Goal: Check status: Check status

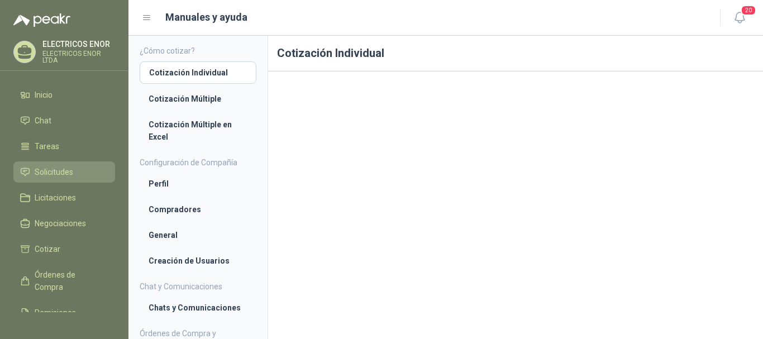
click at [54, 171] on span "Solicitudes" at bounding box center [54, 172] width 39 height 12
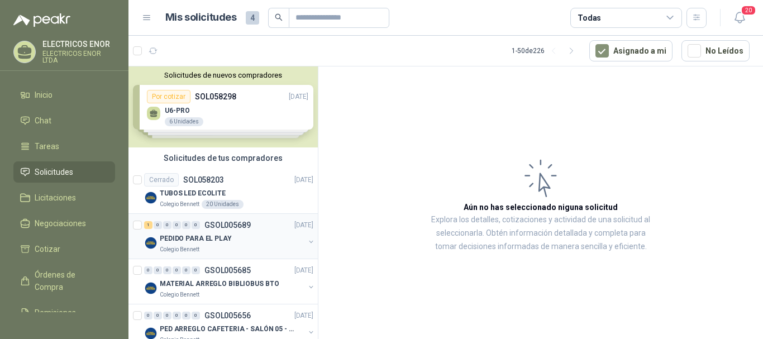
click at [184, 238] on p "PEDIDO PARA EL PLAY" at bounding box center [196, 239] width 72 height 11
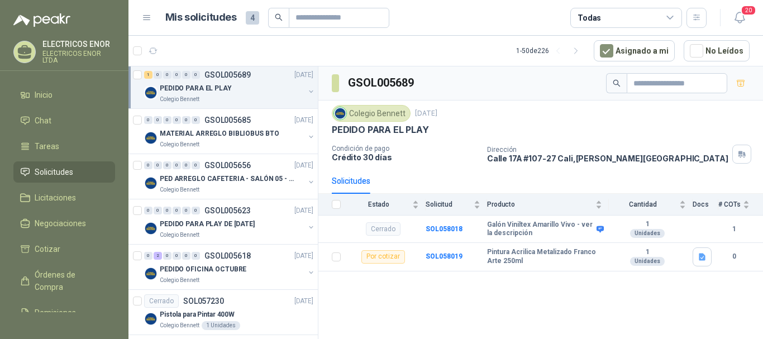
scroll to position [168, 0]
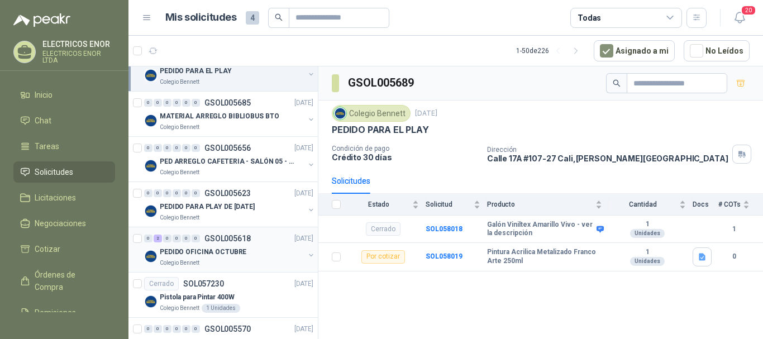
click at [172, 249] on p "PEDIDO OFICINA OCTUBRE" at bounding box center [203, 252] width 87 height 11
